Goal: Transaction & Acquisition: Purchase product/service

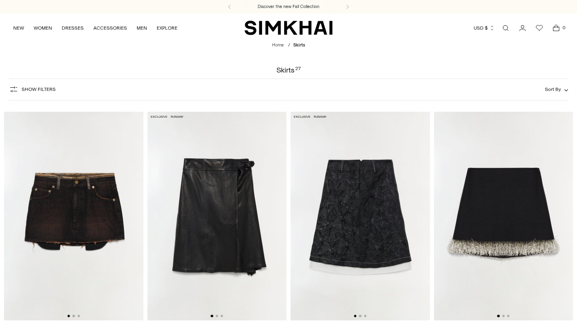
scroll to position [318, 0]
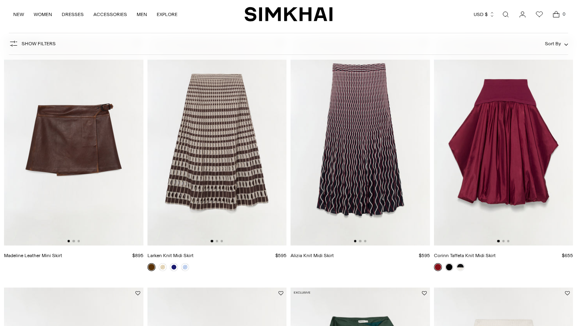
click at [217, 158] on img at bounding box center [216, 141] width 139 height 209
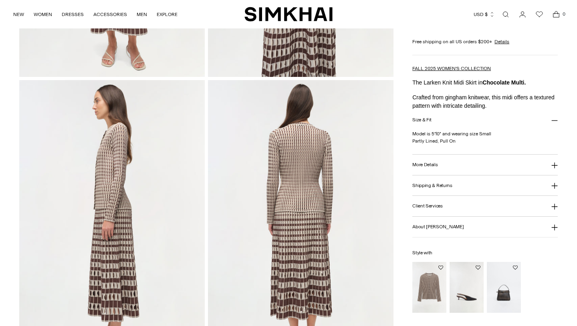
scroll to position [278, 0]
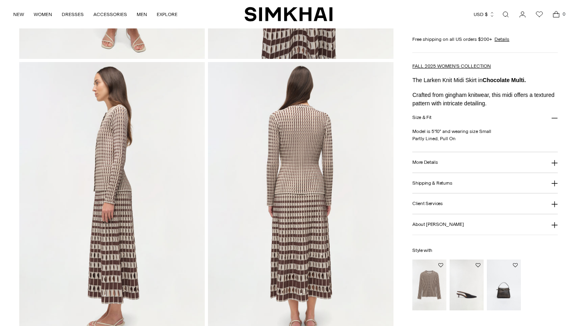
click at [306, 140] on img at bounding box center [300, 201] width 185 height 278
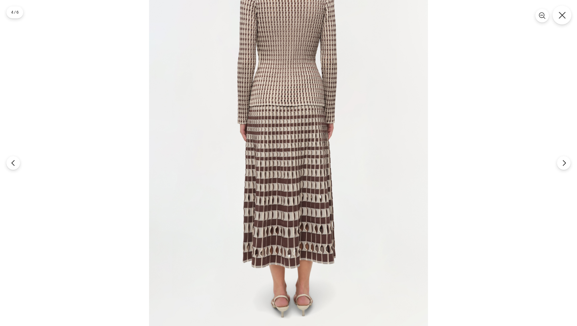
click at [563, 15] on icon "Close" at bounding box center [561, 15] width 7 height 7
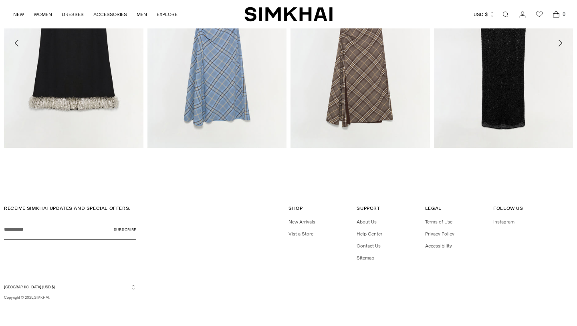
scroll to position [1260, 0]
